Goal: Task Accomplishment & Management: Use online tool/utility

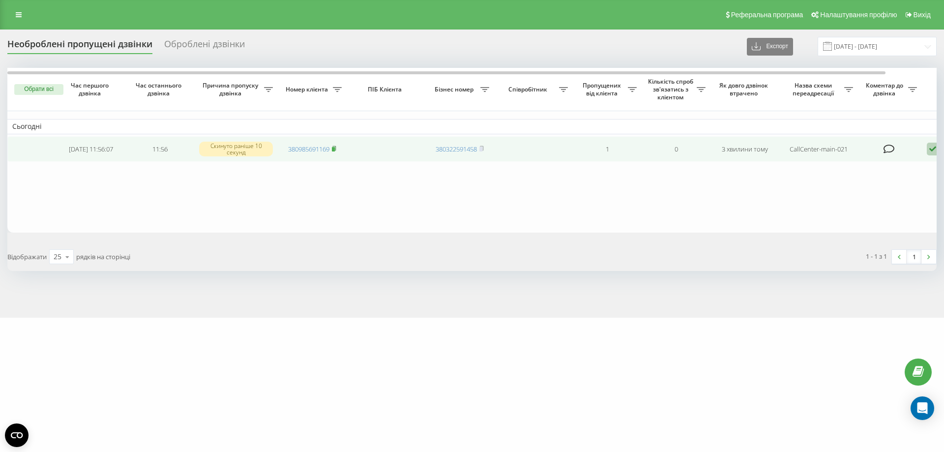
click at [336, 150] on icon at bounding box center [334, 148] width 4 height 6
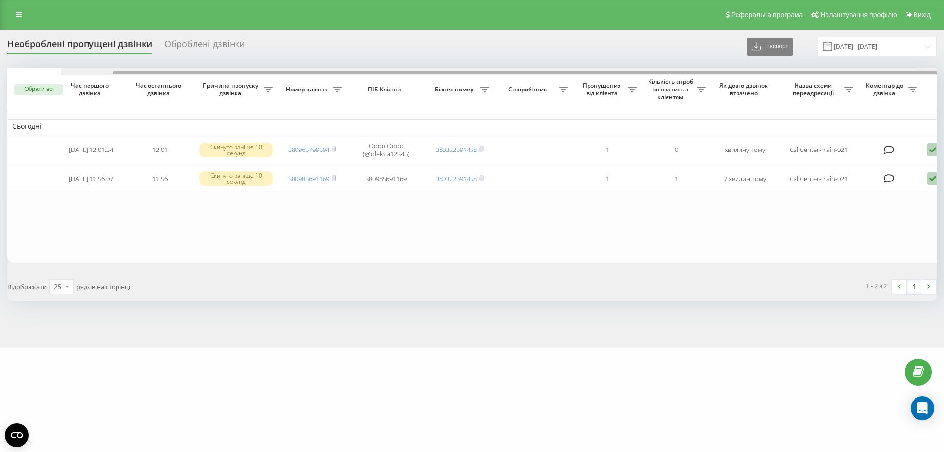
scroll to position [0, 54]
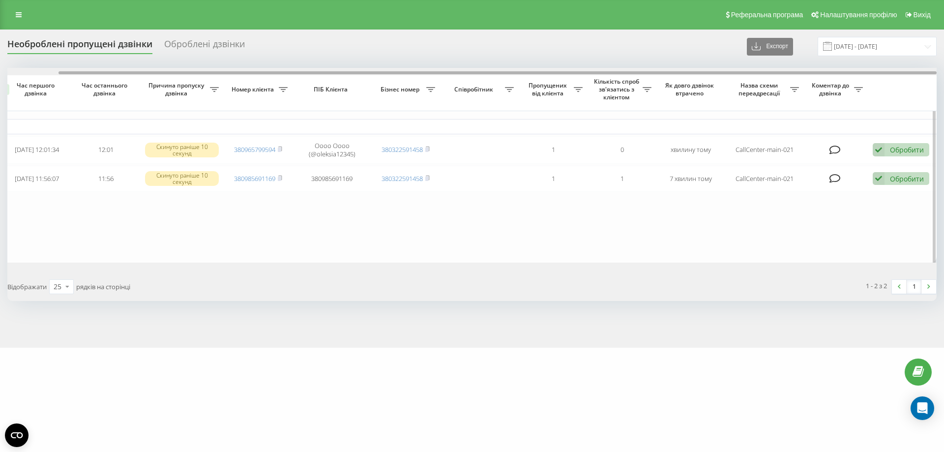
drag, startPoint x: 405, startPoint y: 72, endPoint x: 700, endPoint y: 112, distance: 297.5
click at [654, 81] on div "Обрати всі Час першого дзвінка Час останнього дзвінка Причина пропуску дзвінка …" at bounding box center [471, 165] width 929 height 194
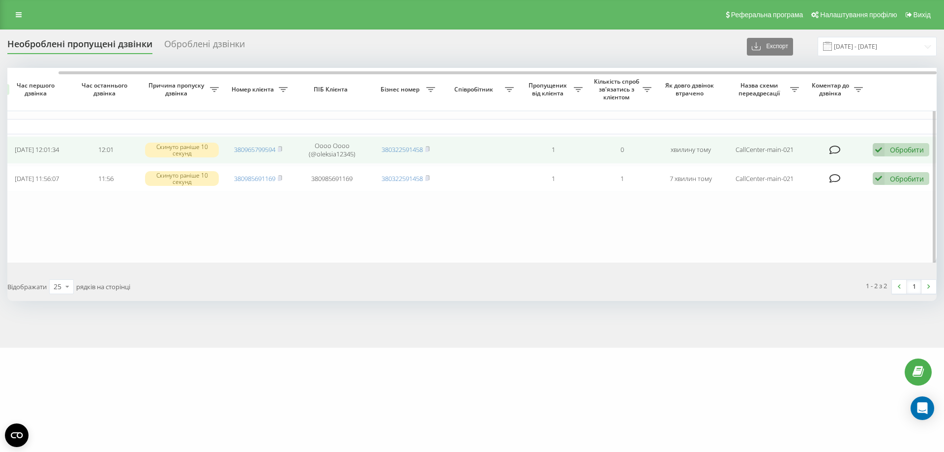
click at [889, 152] on div "Обробити Не вдалося зв'язатися Зв'язався з клієнтом за допомогою іншого каналу …" at bounding box center [900, 149] width 57 height 13
click at [775, 216] on span "Інший варіант" at bounding box center [777, 218] width 49 height 9
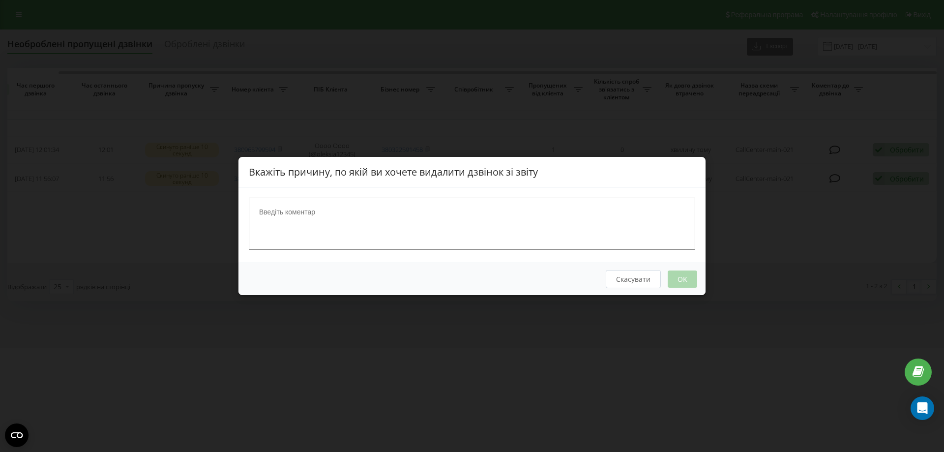
click at [329, 233] on textarea at bounding box center [472, 224] width 446 height 52
type textarea "з'єднали"
click at [682, 286] on button "OK" at bounding box center [681, 278] width 29 height 17
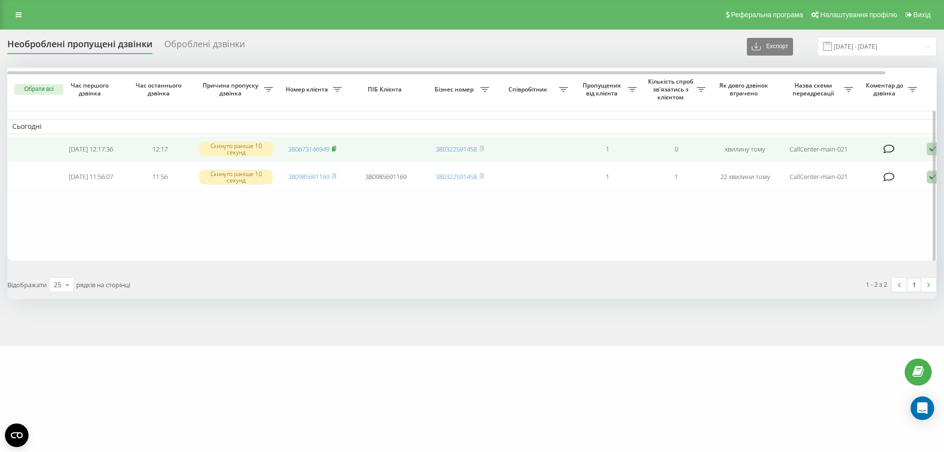
click at [335, 148] on rect at bounding box center [333, 149] width 3 height 4
click at [335, 149] on rect at bounding box center [333, 149] width 3 height 4
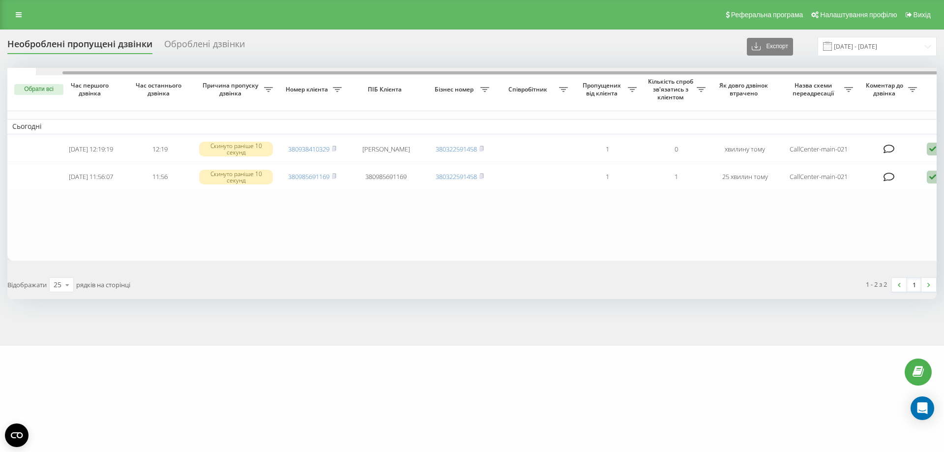
scroll to position [0, 54]
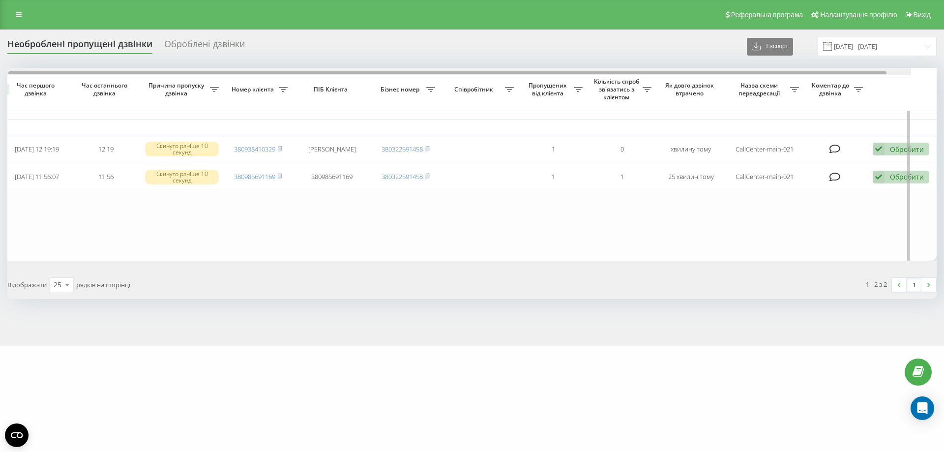
drag, startPoint x: 566, startPoint y: 74, endPoint x: 698, endPoint y: 75, distance: 132.2
click at [698, 75] on div at bounding box center [446, 71] width 929 height 7
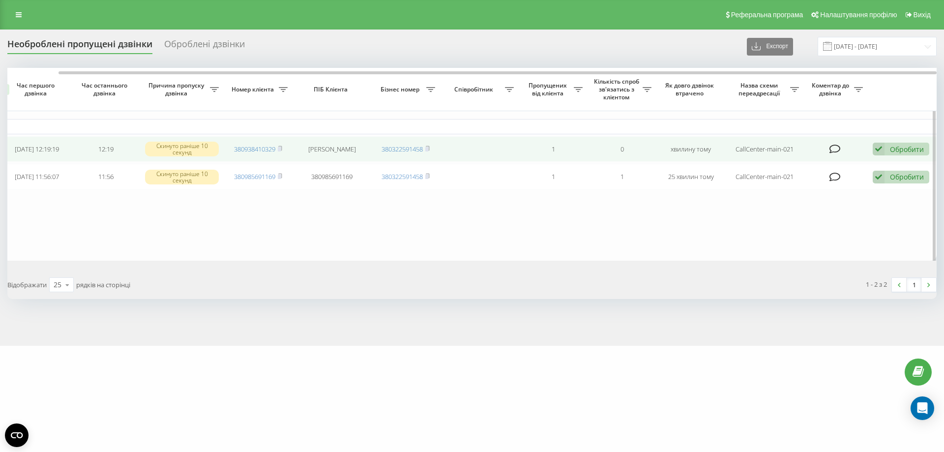
click at [885, 150] on div "Обробити Не вдалося зв'язатися Зв'язався з клієнтом за допомогою іншого каналу …" at bounding box center [900, 149] width 57 height 13
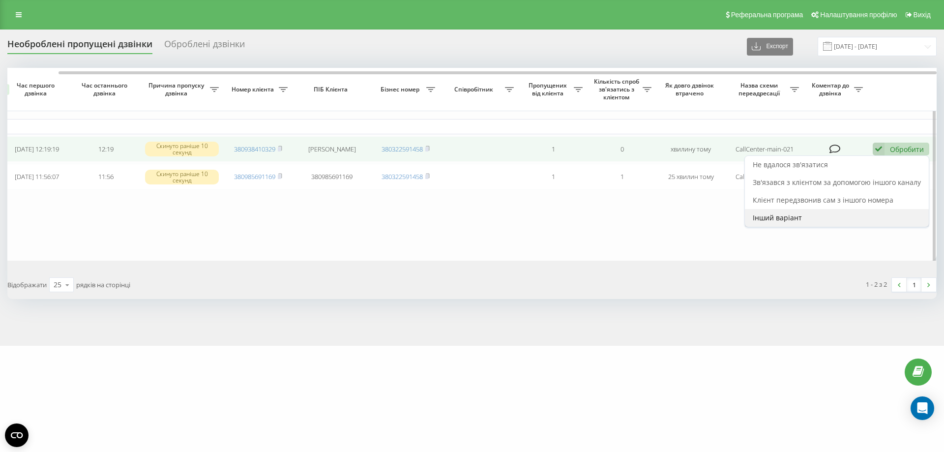
click at [784, 216] on span "Інший варіант" at bounding box center [777, 217] width 49 height 9
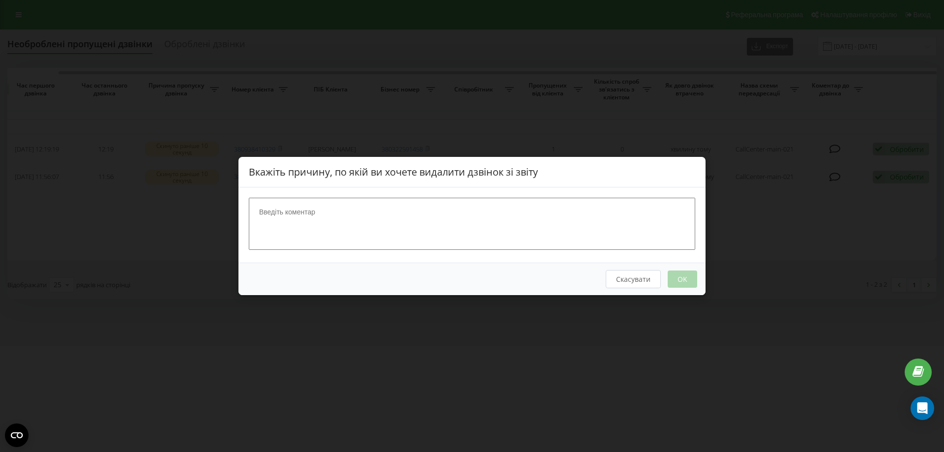
click at [384, 226] on textarea at bounding box center [472, 224] width 446 height 52
type textarea "миросічка"
click at [682, 289] on div "Скасувати OK" at bounding box center [471, 278] width 467 height 32
click at [682, 282] on button "OK" at bounding box center [681, 278] width 29 height 17
